Goal: Transaction & Acquisition: Obtain resource

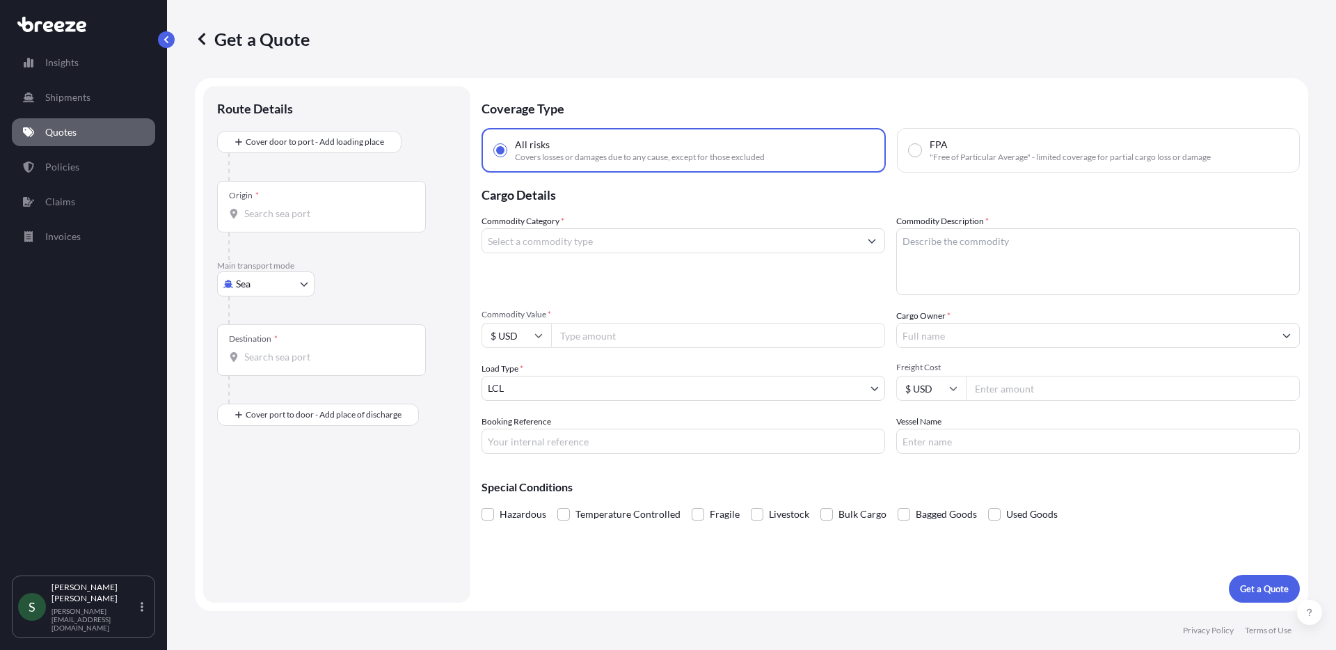
select select "Sea"
select select "1"
click at [278, 280] on body "Insights Shipments Quotes Policies Claims Invoices S [PERSON_NAME] [PERSON_NAME…" at bounding box center [668, 325] width 1336 height 650
click at [263, 373] on span "Road" at bounding box center [255, 370] width 22 height 14
select select "Road"
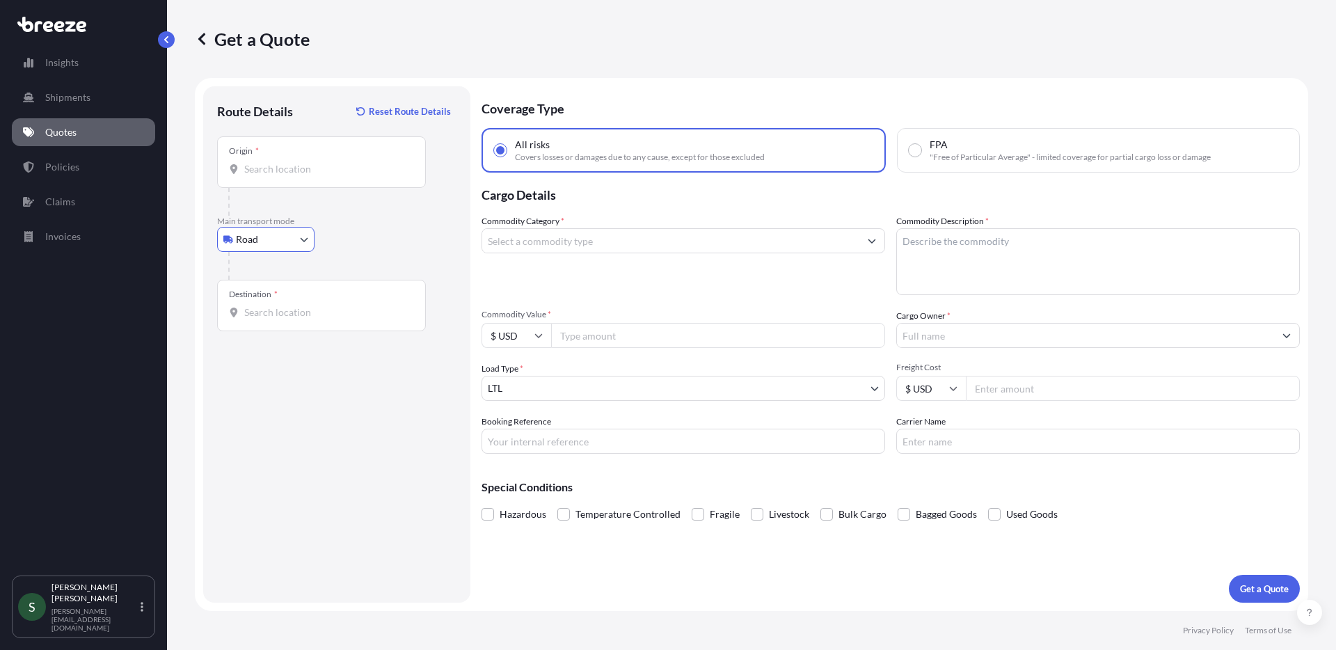
drag, startPoint x: 324, startPoint y: 168, endPoint x: 326, endPoint y: 161, distance: 7.1
click at [325, 165] on input "Origin *" at bounding box center [326, 169] width 164 height 14
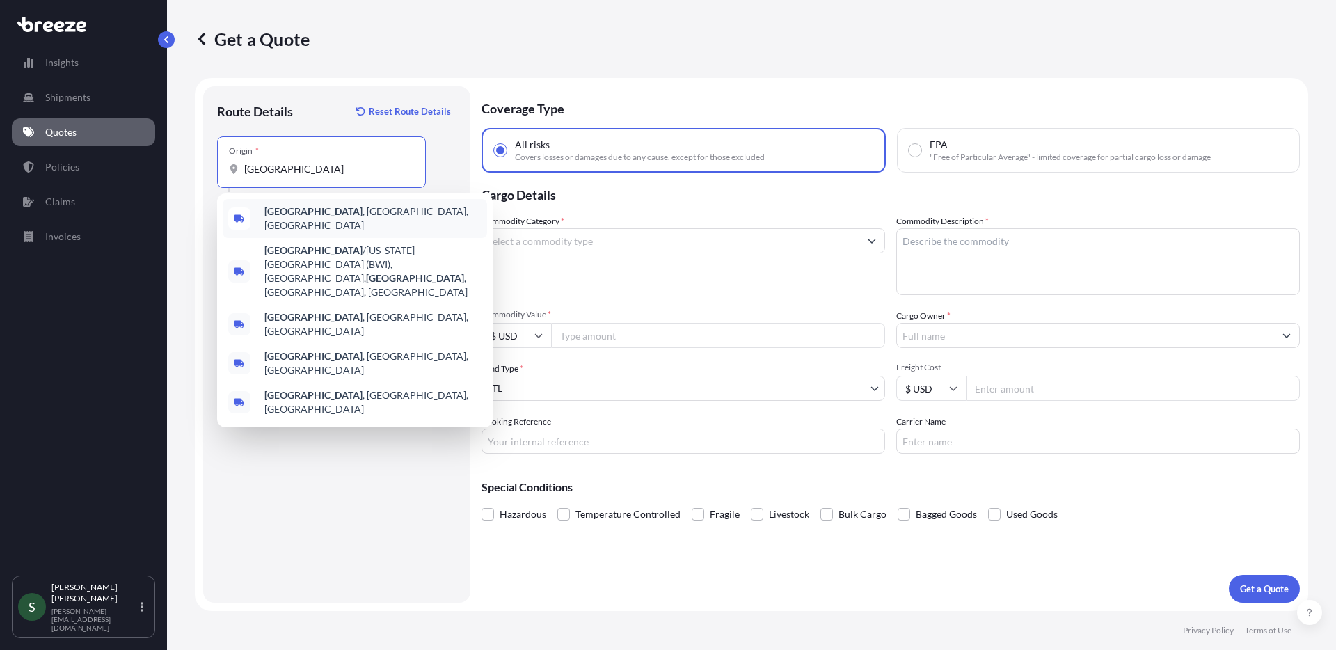
click at [362, 216] on div "[GEOGRAPHIC_DATA] , [GEOGRAPHIC_DATA], [GEOGRAPHIC_DATA]" at bounding box center [355, 218] width 264 height 39
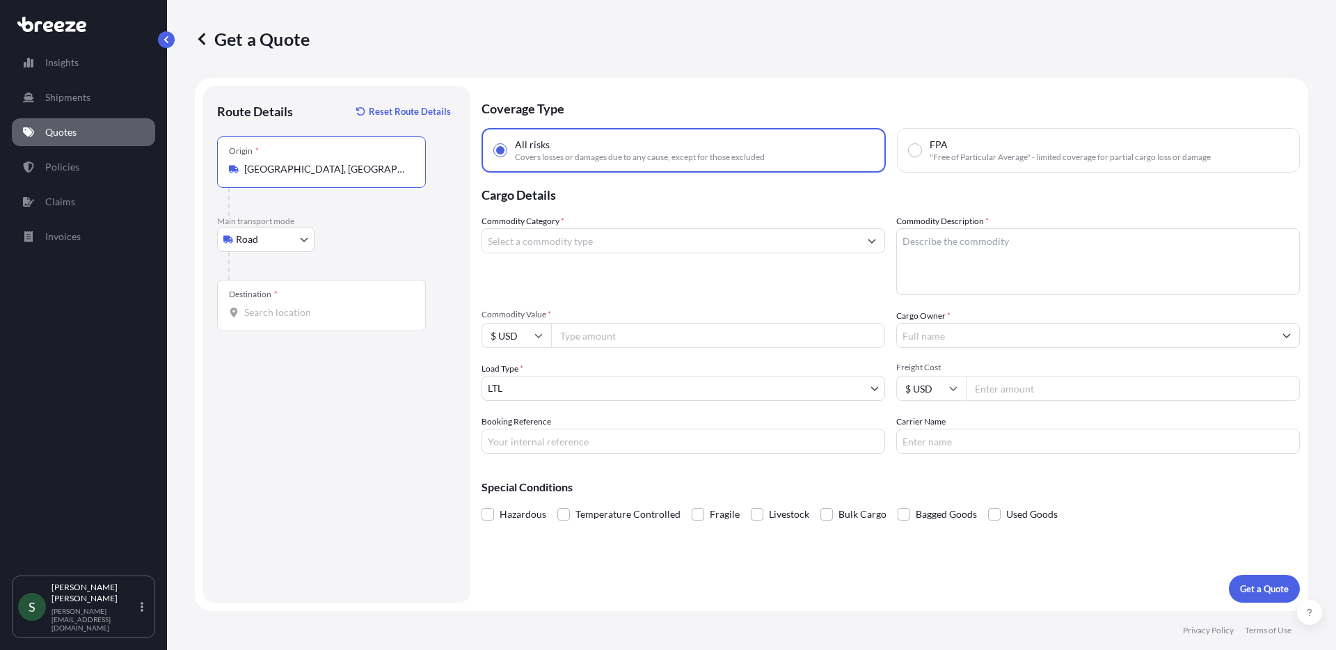
type input "[GEOGRAPHIC_DATA], [GEOGRAPHIC_DATA], [GEOGRAPHIC_DATA]"
click at [318, 300] on div "Destination *" at bounding box center [321, 305] width 209 height 51
click at [318, 305] on input "Destination *" at bounding box center [326, 312] width 164 height 14
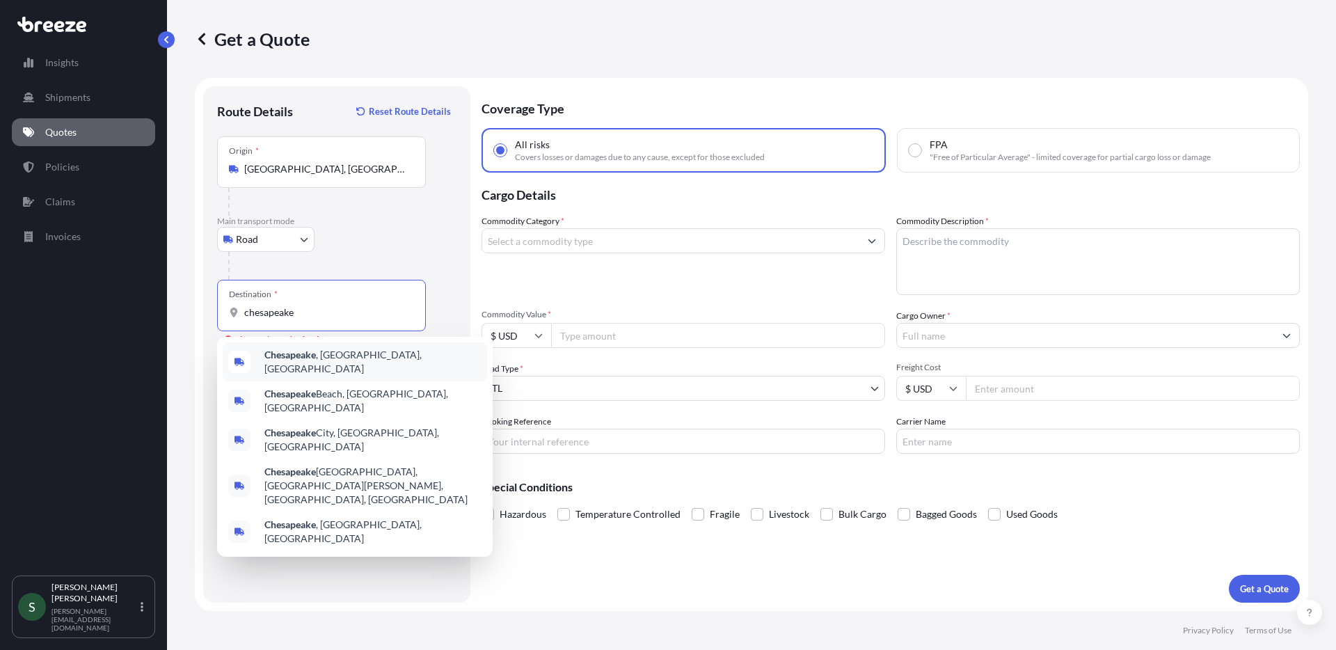
click at [314, 351] on span "[GEOGRAPHIC_DATA] , [GEOGRAPHIC_DATA], [GEOGRAPHIC_DATA]" at bounding box center [372, 362] width 217 height 28
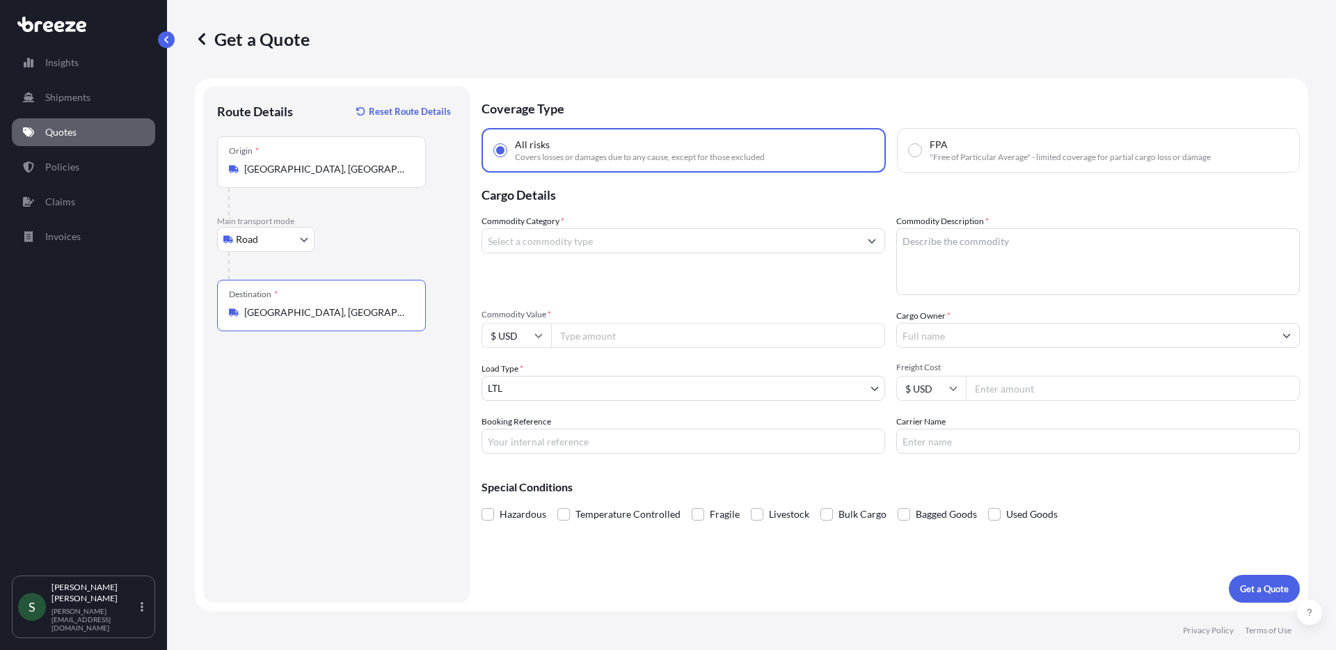
type input "[GEOGRAPHIC_DATA], [GEOGRAPHIC_DATA], [GEOGRAPHIC_DATA]"
click at [653, 239] on input "Commodity Category *" at bounding box center [670, 240] width 377 height 25
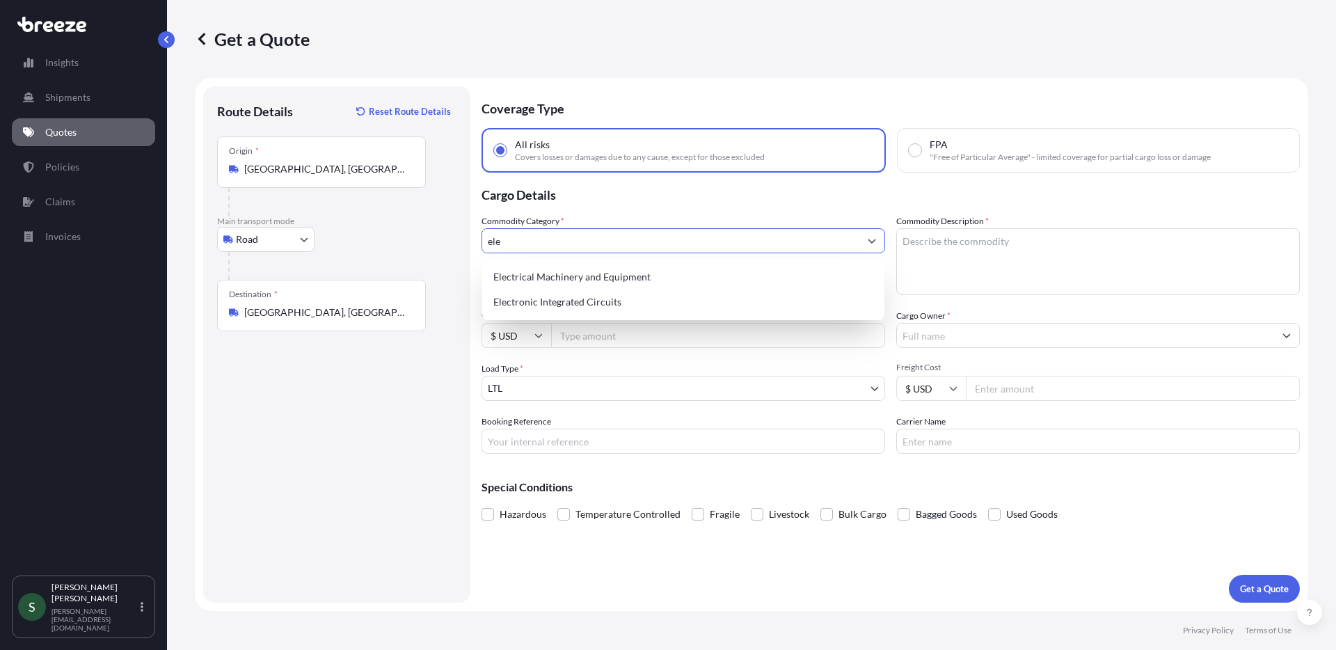
click at [676, 270] on div "Electrical Machinery and Equipment" at bounding box center [683, 276] width 391 height 25
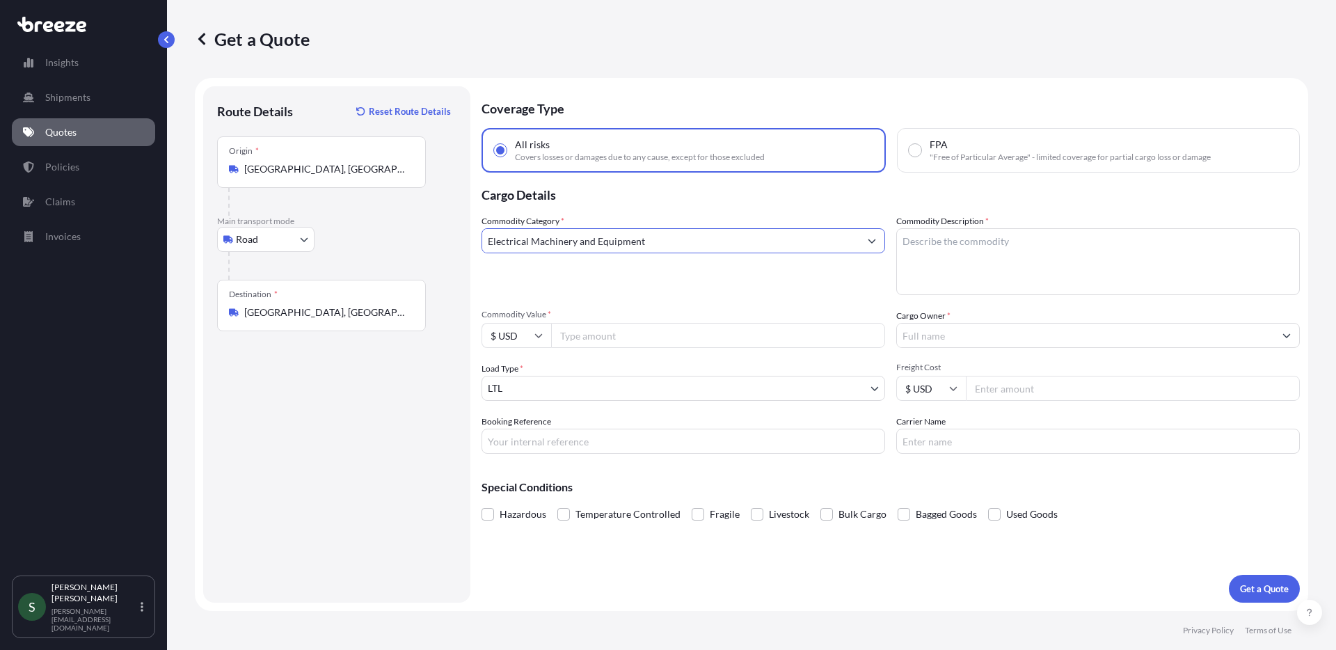
type input "Electrical Machinery and Equipment"
click at [981, 249] on textarea "Commodity Description *" at bounding box center [1098, 261] width 404 height 67
type textarea "Washers/Dryers"
click at [644, 344] on input "Commodity Value *" at bounding box center [718, 335] width 334 height 25
click at [745, 332] on input "Commodity Value *" at bounding box center [718, 335] width 334 height 25
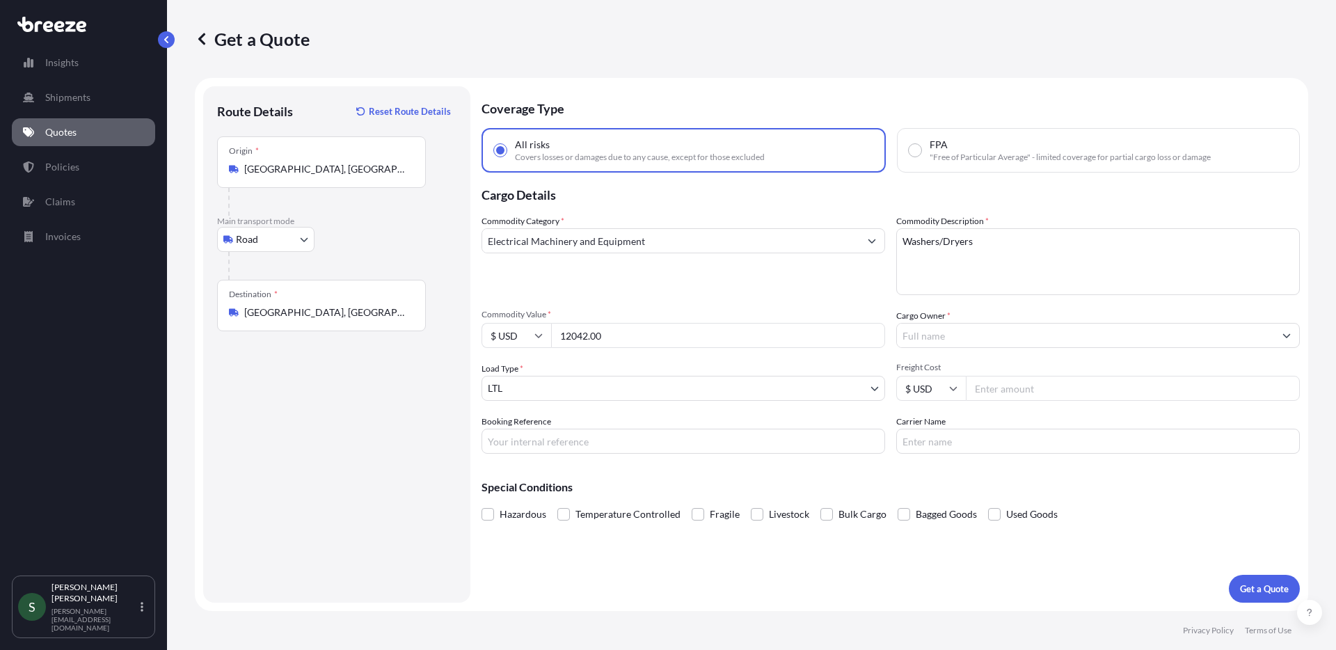
type input "12042.00"
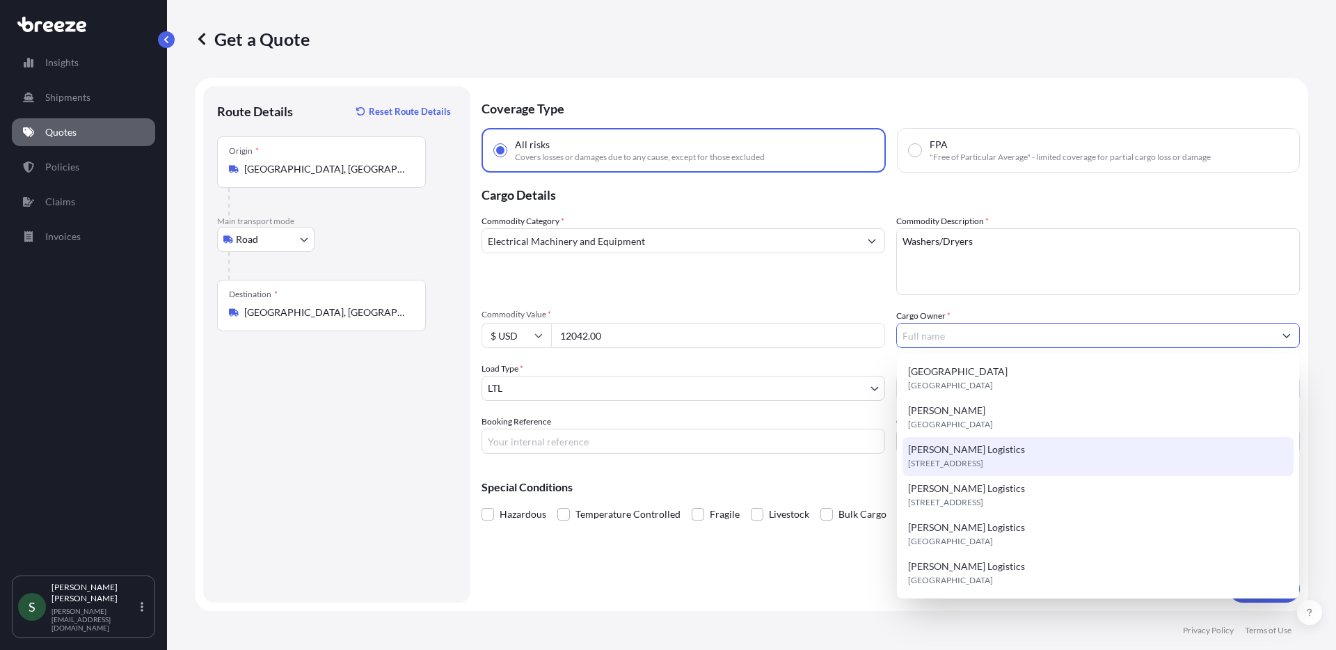
click at [953, 458] on span "[STREET_ADDRESS]" at bounding box center [945, 464] width 75 height 14
type input "[PERSON_NAME] Logistics"
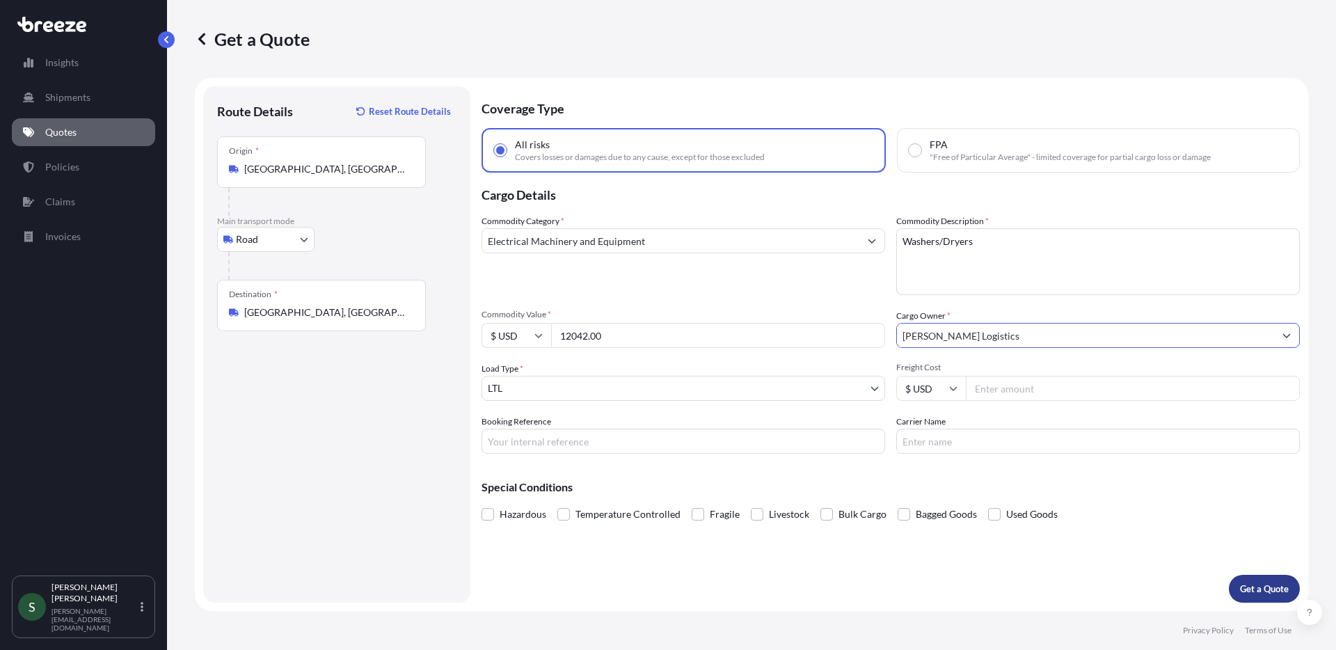
click at [1254, 585] on p "Get a Quote" at bounding box center [1264, 589] width 49 height 14
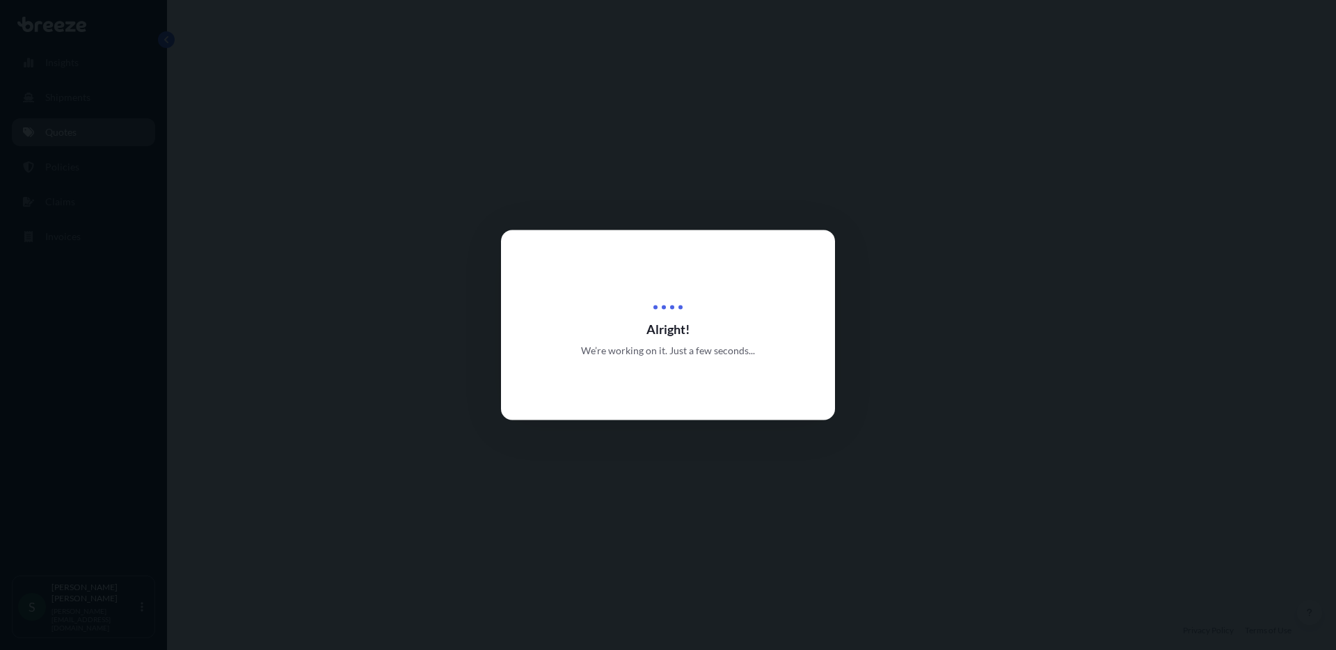
select select "Road"
select select "1"
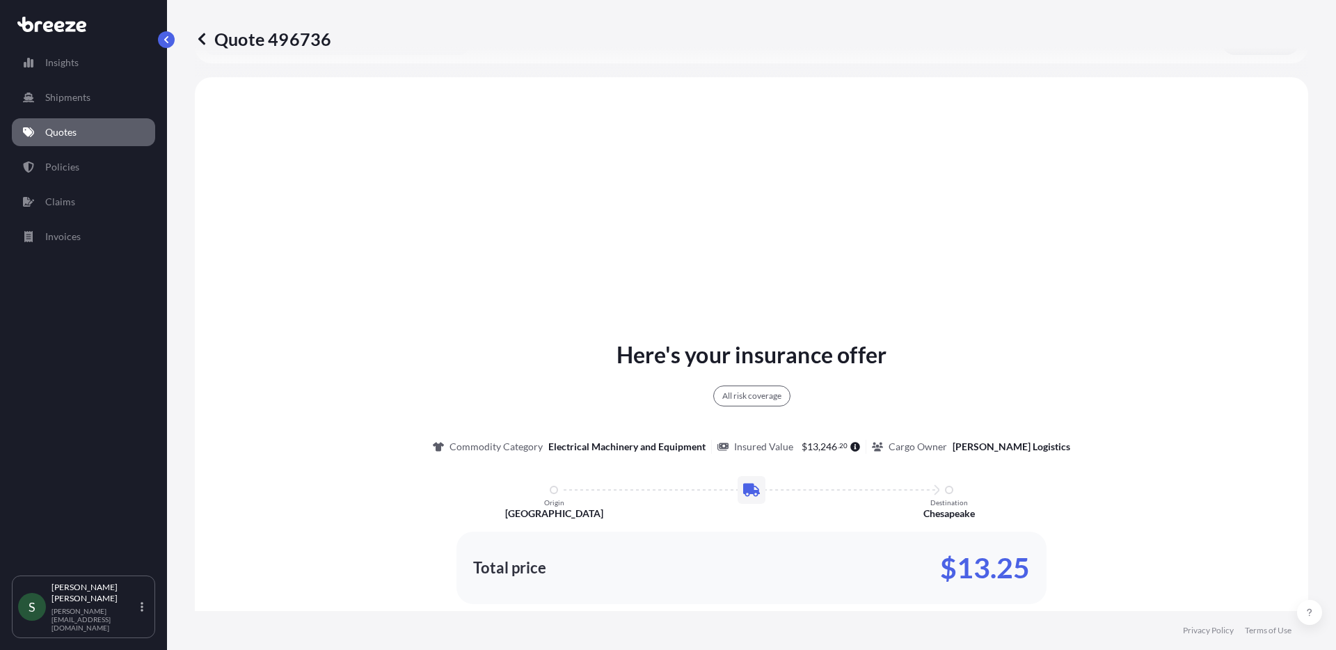
scroll to position [505, 0]
